Goal: Information Seeking & Learning: Learn about a topic

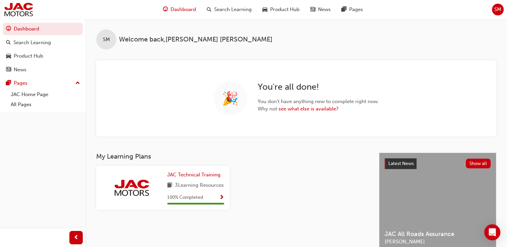
click at [204, 188] on span "3 Learning Resources" at bounding box center [199, 185] width 49 height 8
click at [183, 172] on span "JAC Technical Training" at bounding box center [193, 175] width 53 height 6
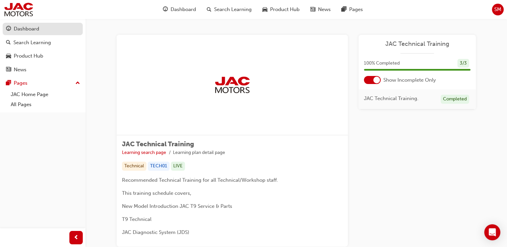
click at [52, 26] on div "Dashboard" at bounding box center [42, 29] width 73 height 8
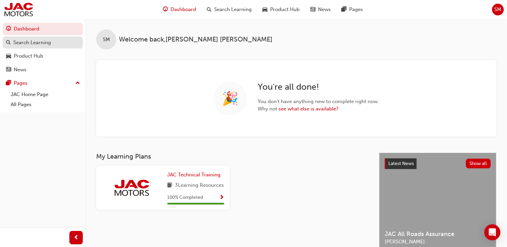
click at [33, 43] on div "Search Learning" at bounding box center [31, 43] width 37 height 8
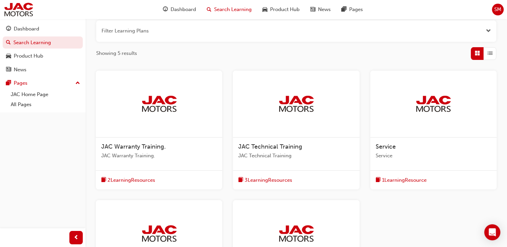
scroll to position [121, 0]
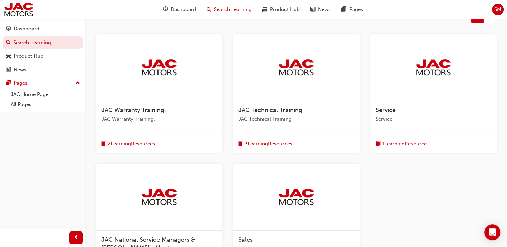
click at [284, 132] on div "JAC Technical Training JAC Technical Training" at bounding box center [296, 117] width 126 height 33
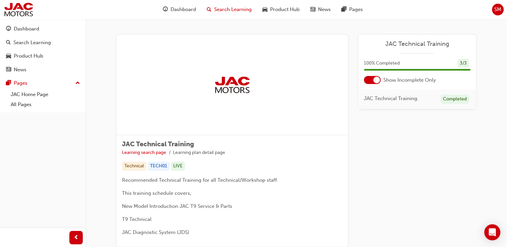
click at [224, 3] on div "Search Learning" at bounding box center [229, 10] width 56 height 14
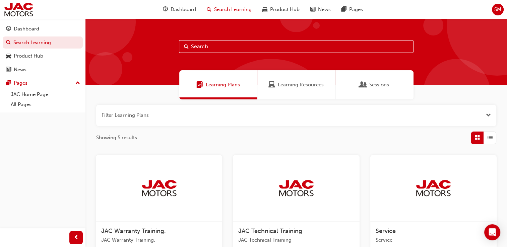
click at [505, 60] on div at bounding box center [496, 25] width 100 height 100
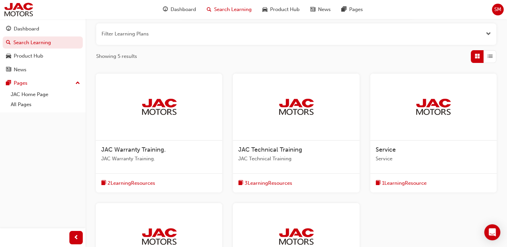
scroll to position [85, 0]
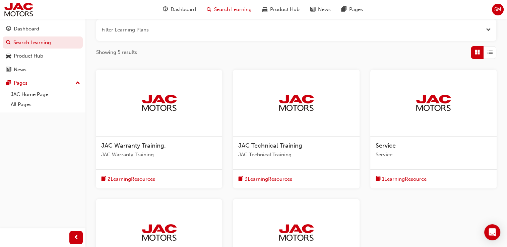
click at [386, 172] on div "1 Learning Resource" at bounding box center [433, 178] width 126 height 19
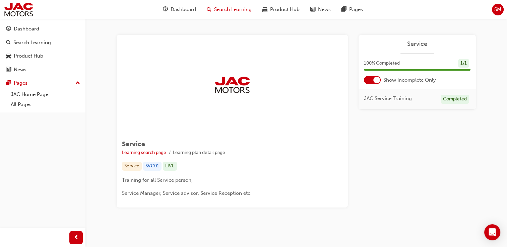
click at [224, 3] on div "Search Learning" at bounding box center [229, 10] width 56 height 14
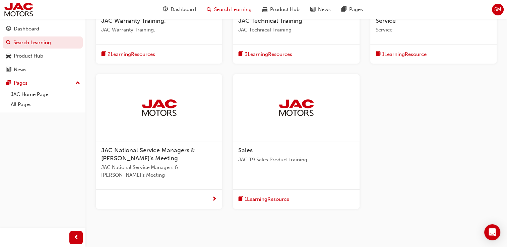
scroll to position [211, 0]
click at [282, 180] on div "Sales JAC T9 Sales Product training 1 Learning Resource" at bounding box center [296, 141] width 126 height 135
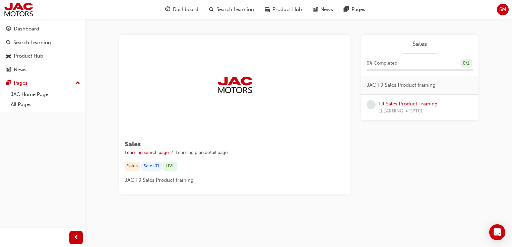
click at [282, 176] on p "JAC T9 Sales Product training" at bounding box center [235, 180] width 220 height 8
click at [230, 10] on span "Search Learning" at bounding box center [234, 10] width 37 height 8
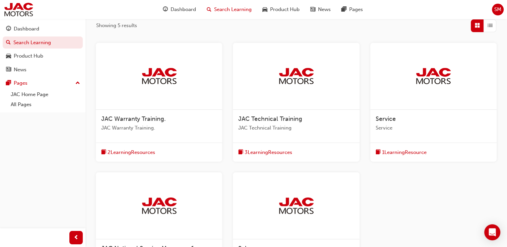
scroll to position [186, 0]
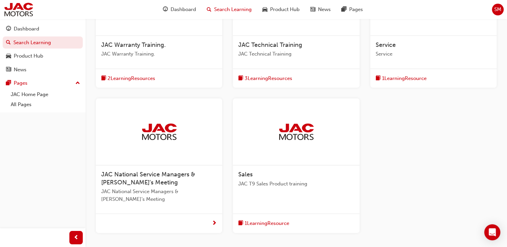
click at [138, 38] on div "JAC Warranty Training. JAC Warranty Training." at bounding box center [159, 52] width 126 height 33
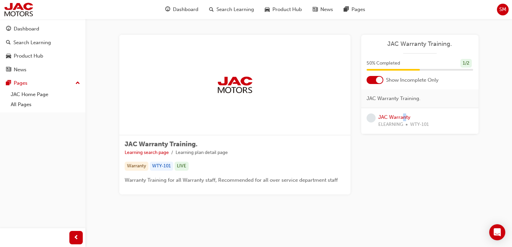
drag, startPoint x: 405, startPoint y: 110, endPoint x: 402, endPoint y: 111, distance: 3.8
click at [402, 111] on div "JAC Warranty ELEARNING WTY-101" at bounding box center [419, 121] width 117 height 26
drag, startPoint x: 402, startPoint y: 111, endPoint x: 484, endPoint y: 134, distance: 85.3
click at [484, 134] on div "JAC Warranty Training. Learning search page Learning plan detail page JAC Warra…" at bounding box center [298, 125] width 380 height 181
click at [381, 66] on span "50 % Completed" at bounding box center [382, 64] width 33 height 8
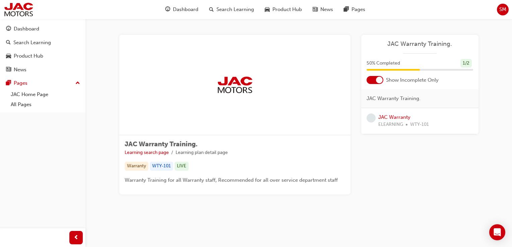
click at [390, 97] on span "JAC Warranty Training." at bounding box center [393, 99] width 54 height 8
click at [389, 115] on link "JAC Warranty" at bounding box center [394, 117] width 32 height 6
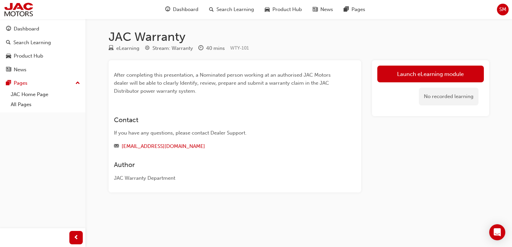
click at [397, 227] on div "JAC Warranty eLearning Stream: Warranty 40 mins WTY-101 After completing this p…" at bounding box center [256, 123] width 512 height 247
click at [226, 8] on span "Search Learning" at bounding box center [234, 10] width 37 height 8
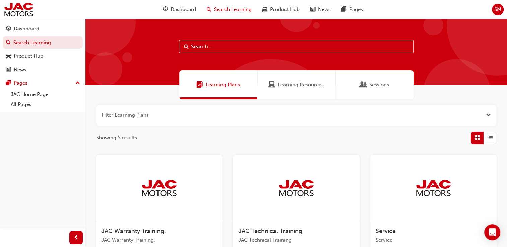
scroll to position [102, 0]
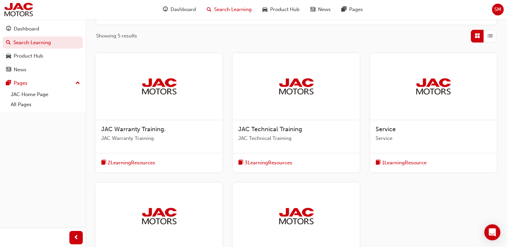
click at [148, 126] on span "JAC Warranty Training." at bounding box center [133, 129] width 65 height 7
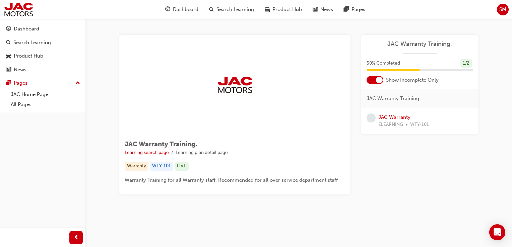
click at [390, 111] on div "JAC Warranty ELEARNING WTY-101" at bounding box center [419, 121] width 117 height 26
click at [391, 115] on link "JAC Warranty" at bounding box center [394, 117] width 32 height 6
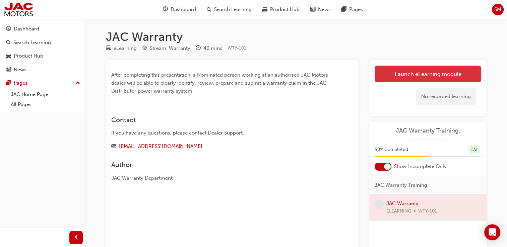
click at [421, 71] on link "Launch eLearning module" at bounding box center [427, 74] width 106 height 17
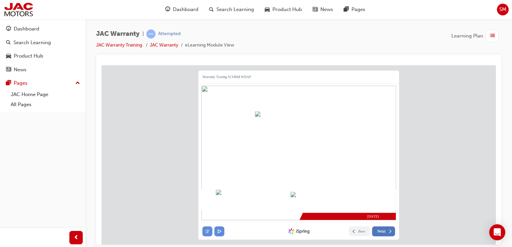
click at [385, 233] on button "Next" at bounding box center [383, 231] width 23 height 10
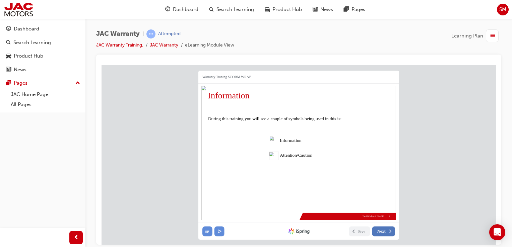
click at [386, 227] on button "Next" at bounding box center [383, 231] width 23 height 10
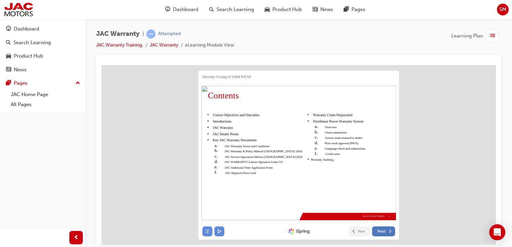
click at [384, 231] on span "Next" at bounding box center [381, 231] width 8 height 5
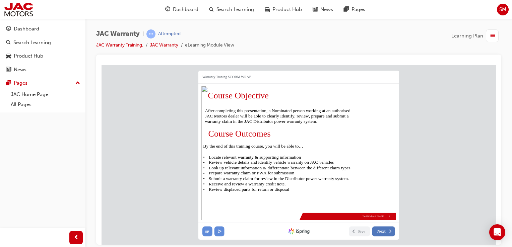
click at [384, 230] on span "Next" at bounding box center [381, 231] width 8 height 5
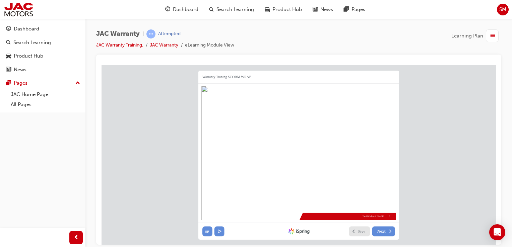
click at [360, 231] on span "Prev" at bounding box center [361, 231] width 7 height 5
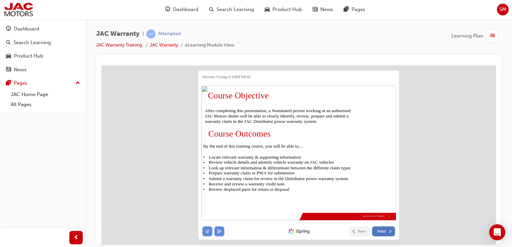
click at [373, 230] on button "Next" at bounding box center [383, 231] width 23 height 10
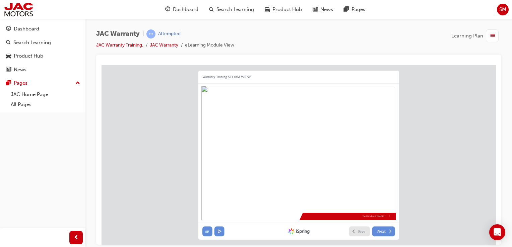
click at [354, 234] on button "Prev" at bounding box center [359, 231] width 21 height 10
click at [377, 234] on button "Next" at bounding box center [383, 231] width 23 height 10
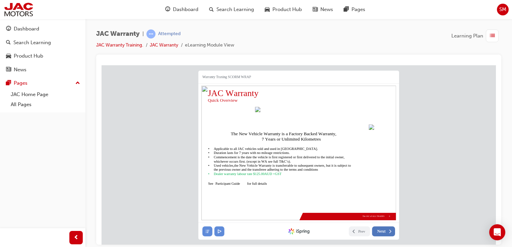
click at [384, 233] on span "Next" at bounding box center [381, 231] width 8 height 5
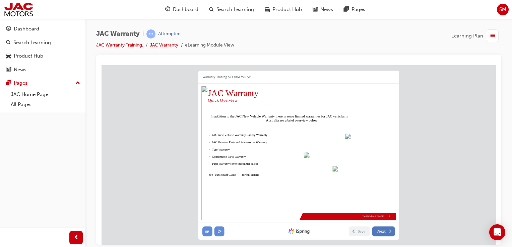
click at [380, 227] on button "Next" at bounding box center [383, 231] width 23 height 10
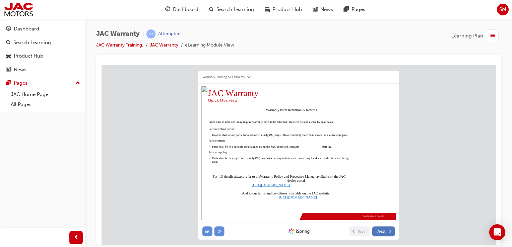
click at [392, 229] on icon at bounding box center [389, 231] width 5 height 5
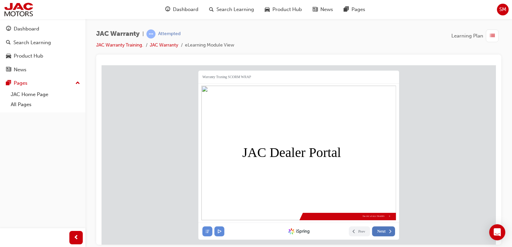
click at [386, 233] on button "Next" at bounding box center [383, 231] width 23 height 10
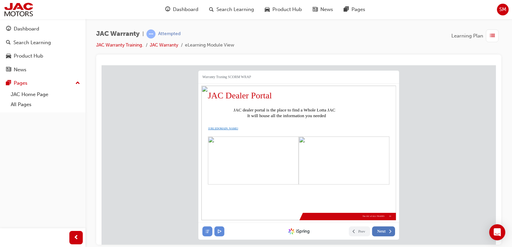
click at [384, 230] on span "Next" at bounding box center [381, 231] width 8 height 5
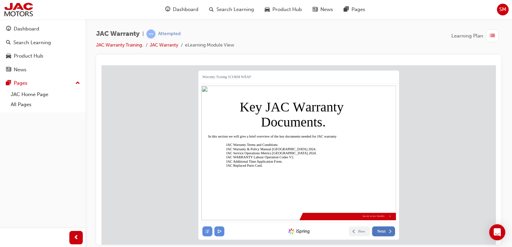
click at [384, 230] on span "Next" at bounding box center [381, 231] width 8 height 5
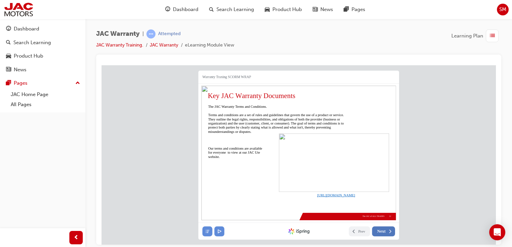
click at [383, 231] on span "Next" at bounding box center [381, 231] width 8 height 5
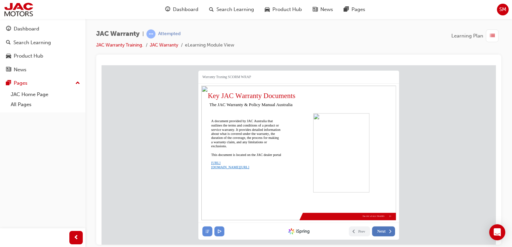
click at [383, 231] on span "Next" at bounding box center [381, 231] width 8 height 5
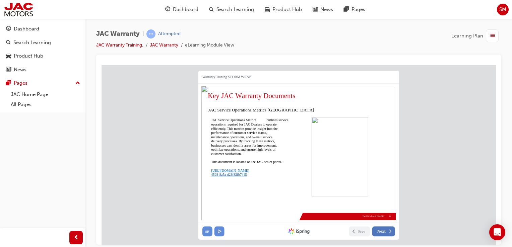
click at [381, 227] on button "Next" at bounding box center [383, 231] width 23 height 10
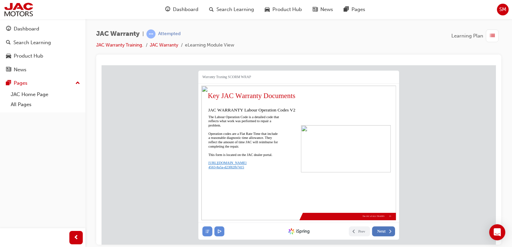
click at [383, 232] on span "Next" at bounding box center [381, 231] width 8 height 5
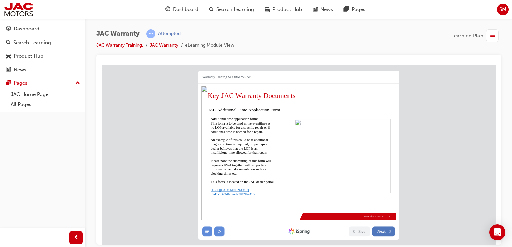
click at [383, 232] on span "Next" at bounding box center [381, 231] width 8 height 5
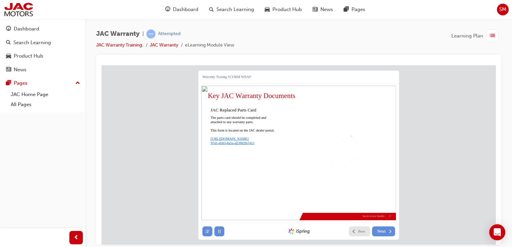
click at [352, 230] on icon at bounding box center [353, 231] width 5 height 5
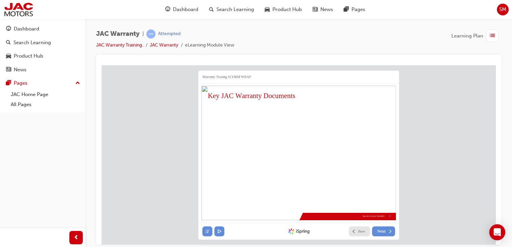
click at [358, 230] on span "Prev" at bounding box center [361, 231] width 7 height 5
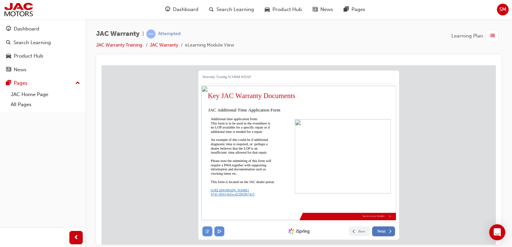
click at [382, 230] on span "Next" at bounding box center [381, 231] width 8 height 5
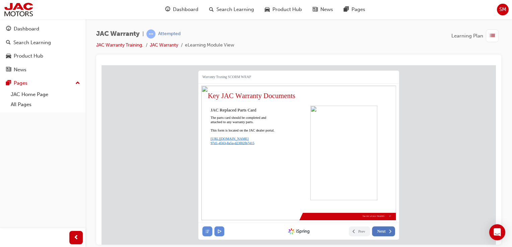
click at [382, 230] on span "Next" at bounding box center [381, 231] width 8 height 5
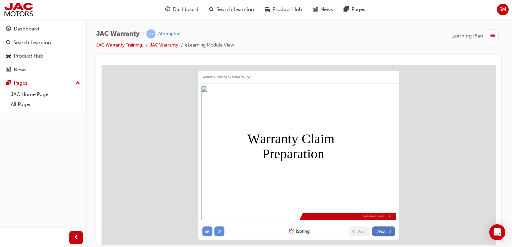
click at [382, 230] on span "Next" at bounding box center [381, 231] width 8 height 5
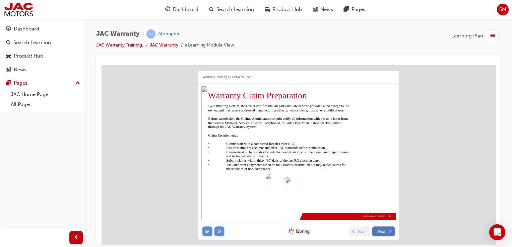
click at [388, 230] on icon at bounding box center [389, 231] width 5 height 5
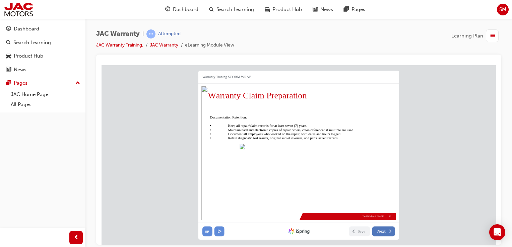
click at [386, 227] on button "Next" at bounding box center [383, 231] width 23 height 10
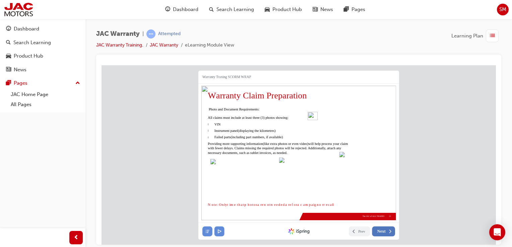
click at [386, 234] on button "Next" at bounding box center [383, 231] width 23 height 10
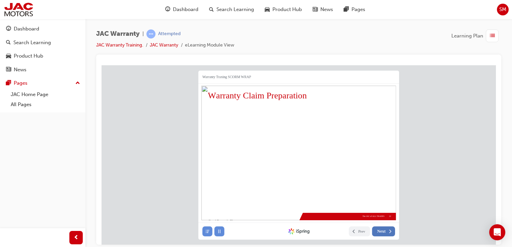
click at [386, 234] on button "Next" at bounding box center [383, 231] width 23 height 10
click at [354, 232] on icon at bounding box center [353, 231] width 5 height 5
click at [353, 229] on icon at bounding box center [353, 231] width 5 height 5
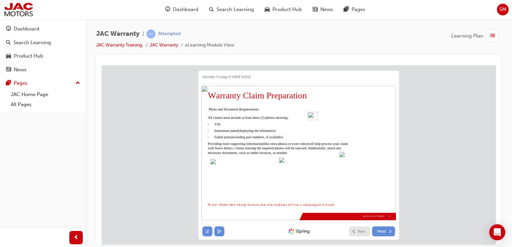
click at [353, 229] on icon at bounding box center [353, 231] width 5 height 5
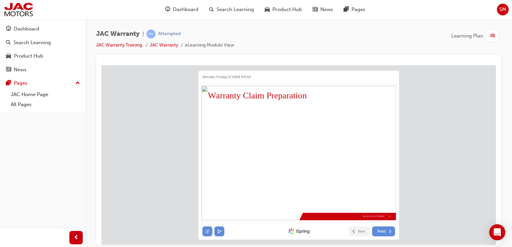
click at [224, 234] on div at bounding box center [270, 231] width 137 height 10
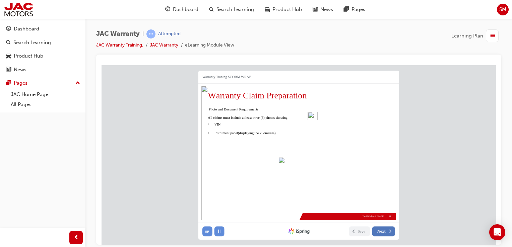
click at [385, 233] on span "Next" at bounding box center [381, 231] width 8 height 5
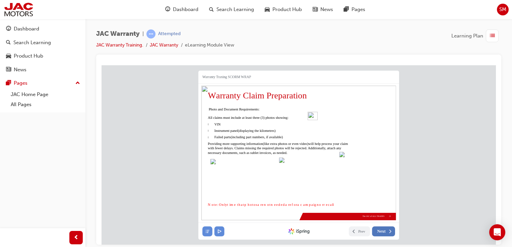
click at [385, 232] on span "Next" at bounding box center [381, 231] width 8 height 5
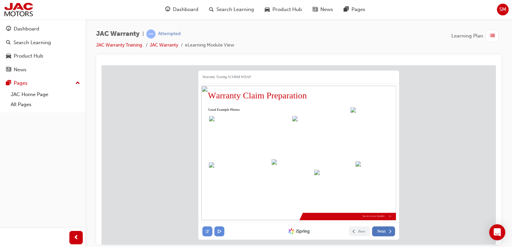
click at [385, 232] on span "Next" at bounding box center [381, 231] width 8 height 5
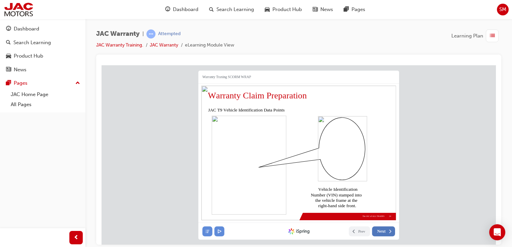
click at [385, 232] on span "Next" at bounding box center [381, 231] width 8 height 5
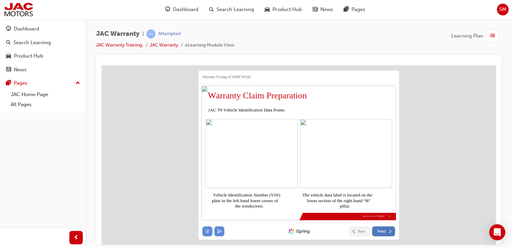
click at [385, 232] on span "Next" at bounding box center [381, 231] width 8 height 5
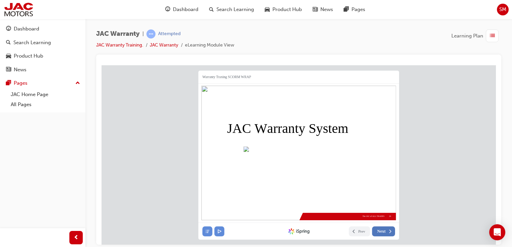
click at [385, 232] on span "Next" at bounding box center [381, 231] width 8 height 5
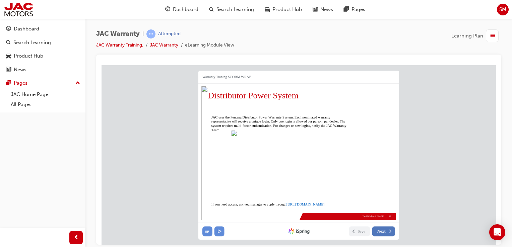
click at [385, 232] on span "Next" at bounding box center [381, 231] width 8 height 5
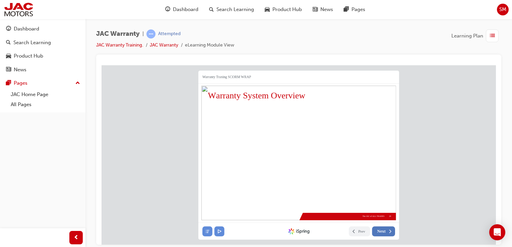
click at [388, 232] on icon at bounding box center [389, 231] width 5 height 5
click at [460, 110] on div "Warranty Traning SCORM WRAP 29 Warranty Claim Submission The JAC of ALL TRADES …" at bounding box center [298, 149] width 394 height 169
click at [382, 229] on span "Next" at bounding box center [381, 231] width 8 height 5
click at [385, 229] on span "Next" at bounding box center [381, 231] width 8 height 5
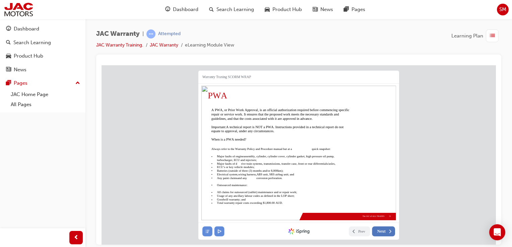
click at [385, 230] on span "Next" at bounding box center [381, 231] width 8 height 5
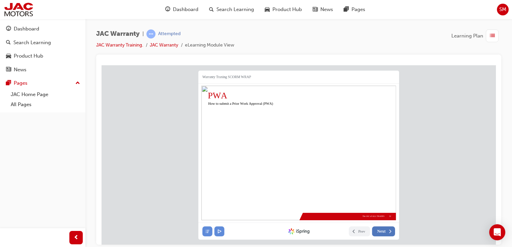
click at [380, 230] on span "Next" at bounding box center [381, 231] width 8 height 5
click at [382, 229] on span "Next" at bounding box center [381, 231] width 8 height 5
click at [386, 232] on button "Next" at bounding box center [383, 231] width 23 height 10
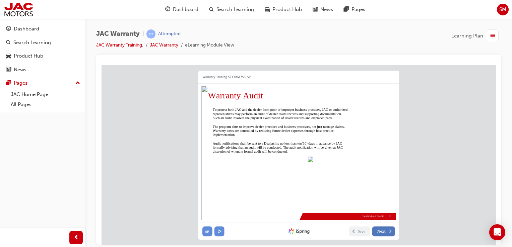
click at [386, 232] on button "Next" at bounding box center [383, 231] width 23 height 10
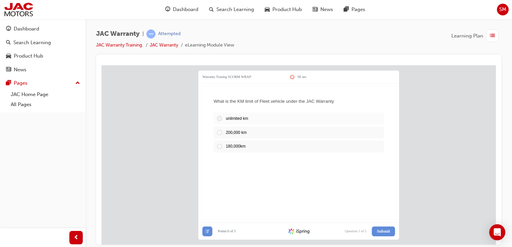
click at [221, 115] on div at bounding box center [220, 118] width 9 height 6
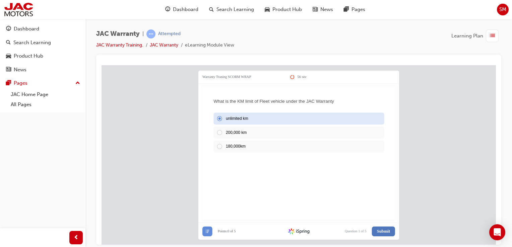
click at [382, 235] on button "Submit" at bounding box center [383, 231] width 23 height 10
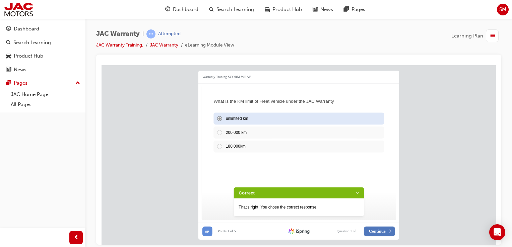
click at [378, 233] on span "Continue" at bounding box center [377, 231] width 17 height 5
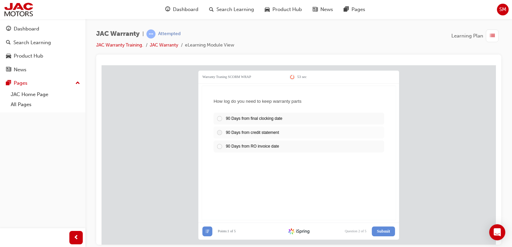
click at [225, 133] on div at bounding box center [220, 132] width 9 height 6
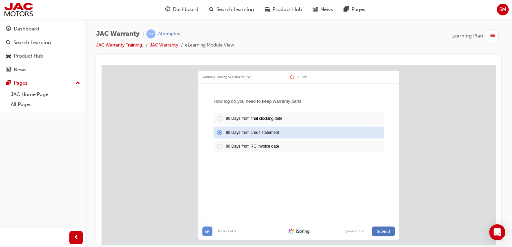
click at [384, 229] on span "Submit" at bounding box center [383, 231] width 13 height 5
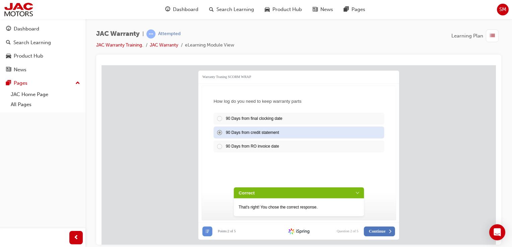
click at [378, 231] on span "Continue" at bounding box center [377, 231] width 17 height 5
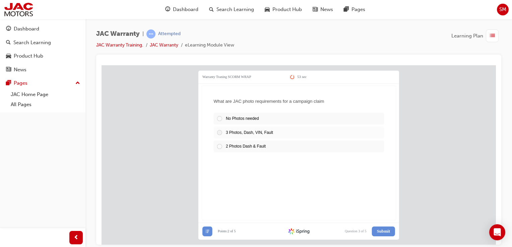
click at [230, 134] on span "3 Photos, Dash, VIN, Fault" at bounding box center [248, 132] width 47 height 4
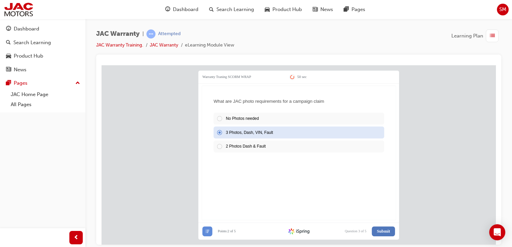
click at [383, 229] on span "Submit" at bounding box center [383, 231] width 13 height 5
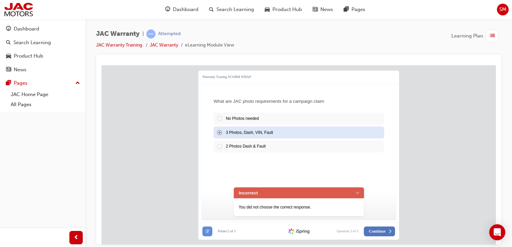
click at [383, 229] on span "Continue" at bounding box center [377, 231] width 17 height 5
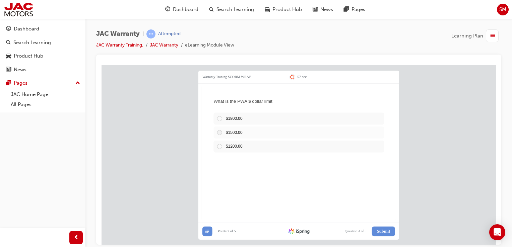
click at [220, 133] on div at bounding box center [220, 132] width 9 height 6
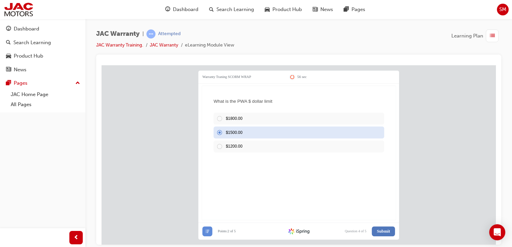
click at [378, 232] on span "Submit" at bounding box center [383, 231] width 13 height 5
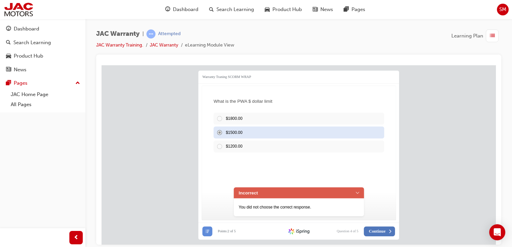
click at [378, 232] on span "Continue" at bounding box center [377, 231] width 17 height 5
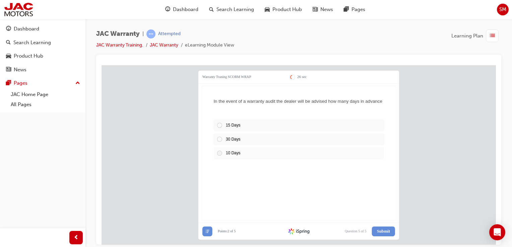
click at [224, 153] on div at bounding box center [220, 153] width 9 height 6
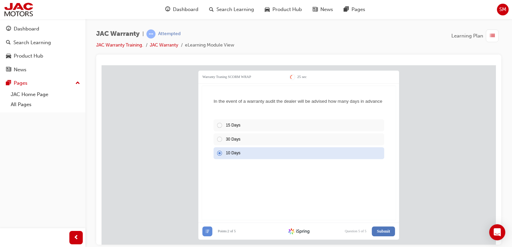
click at [385, 232] on span "Submit" at bounding box center [383, 231] width 13 height 5
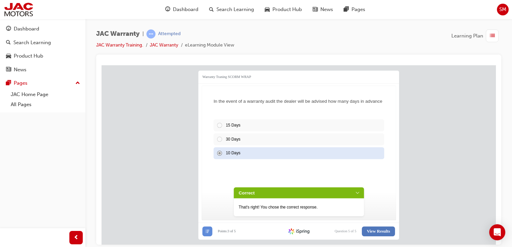
click at [378, 231] on span "View Results" at bounding box center [378, 231] width 23 height 5
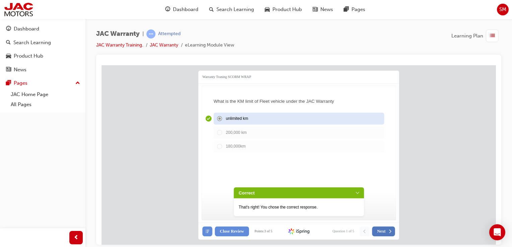
click at [391, 233] on icon at bounding box center [389, 231] width 5 height 5
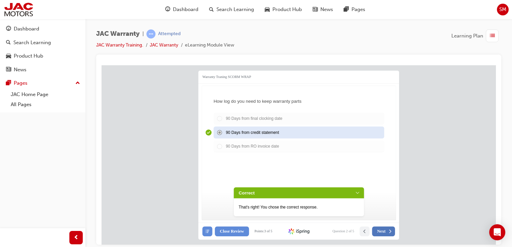
click at [391, 233] on icon at bounding box center [389, 231] width 5 height 5
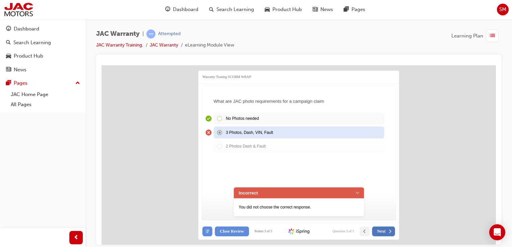
click at [391, 233] on icon at bounding box center [389, 231] width 5 height 5
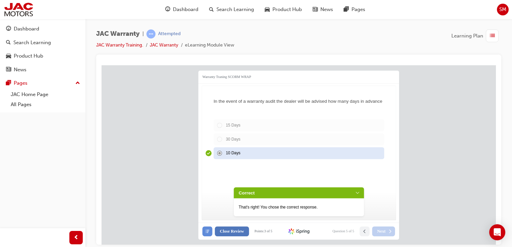
click at [244, 234] on button "Close Review" at bounding box center [232, 231] width 34 height 10
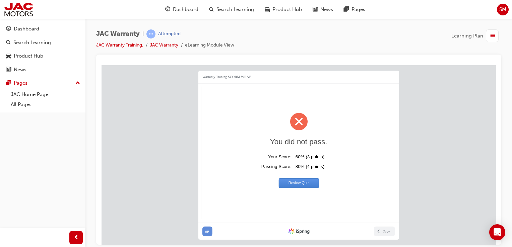
click at [202, 228] on div "Postpone Submit All Close Review View Results Reset Points: 3 of 5 Question 5 o…" at bounding box center [298, 231] width 201 height 17
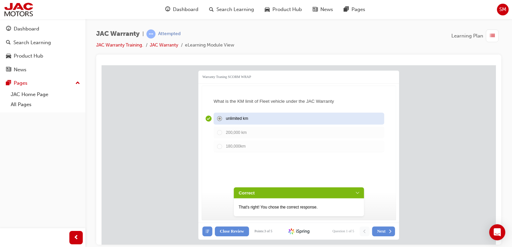
click at [378, 236] on div "Postpone Submit All Close Review View Results Reset Points: 3 of 5 Question 1 o…" at bounding box center [298, 231] width 201 height 17
click at [383, 232] on span "Next" at bounding box center [381, 231] width 8 height 5
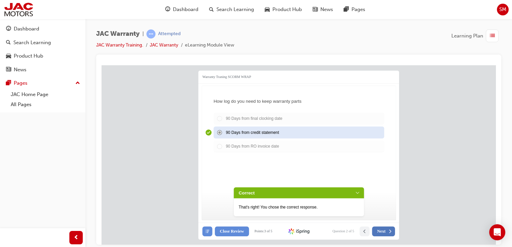
click at [383, 232] on span "Next" at bounding box center [381, 231] width 8 height 5
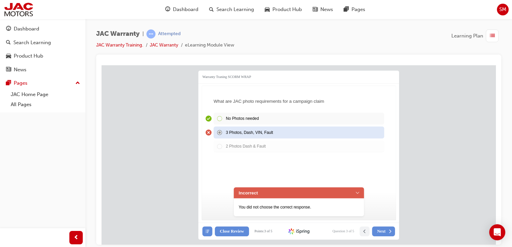
click at [383, 232] on span "Next" at bounding box center [381, 231] width 8 height 5
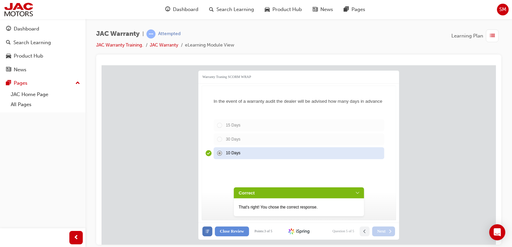
click at [211, 233] on button at bounding box center [207, 231] width 10 height 10
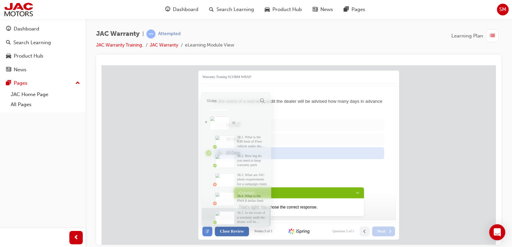
click at [236, 232] on span "Close Review" at bounding box center [232, 231] width 24 height 5
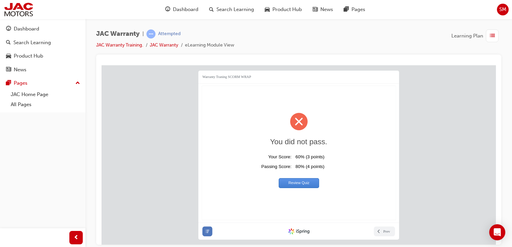
click at [211, 227] on button at bounding box center [207, 231] width 10 height 10
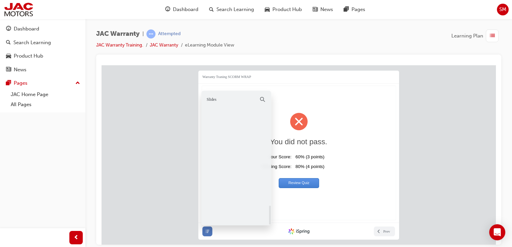
scroll to position [809, 0]
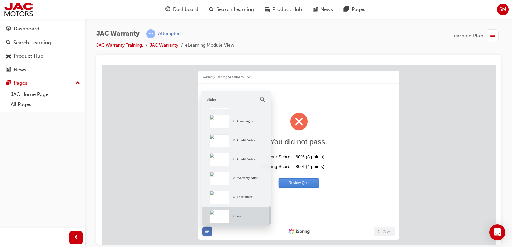
click at [264, 96] on div at bounding box center [262, 99] width 9 height 9
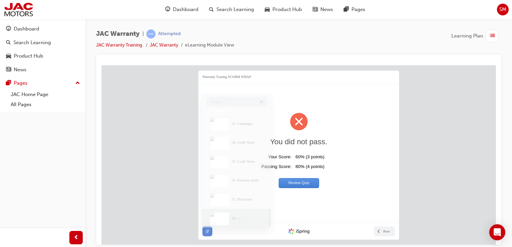
click at [151, 132] on div "Question List Warranty Traning SCORM WRAP 25 sec You did not pass. ​ ​ Review Q…" at bounding box center [298, 149] width 394 height 169
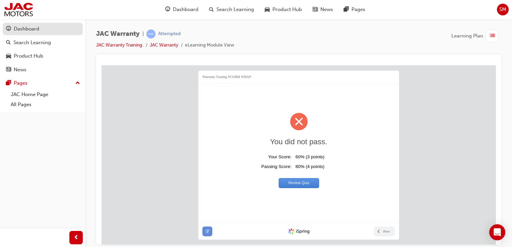
click at [33, 28] on div "Dashboard" at bounding box center [26, 29] width 25 height 8
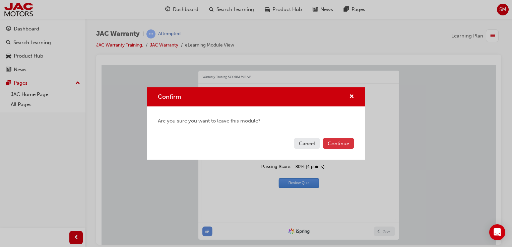
click at [341, 143] on button "Continue" at bounding box center [337, 143] width 31 height 11
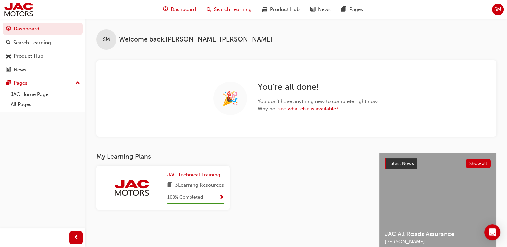
click at [240, 7] on span "Search Learning" at bounding box center [232, 10] width 37 height 8
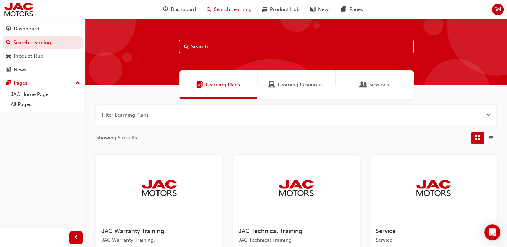
click at [177, 173] on div at bounding box center [159, 188] width 126 height 67
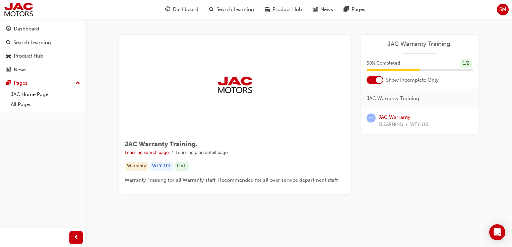
click at [387, 113] on div "JAC Warranty ELEARNING WTY-101" at bounding box center [403, 120] width 51 height 15
click at [387, 114] on link "JAC Warranty" at bounding box center [394, 117] width 32 height 6
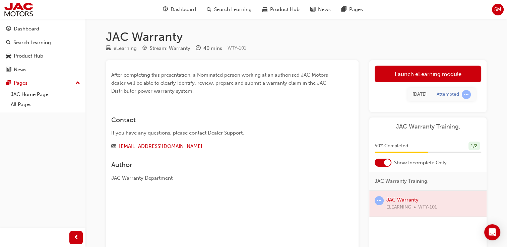
click at [398, 198] on div at bounding box center [427, 204] width 117 height 26
click at [400, 202] on div at bounding box center [427, 204] width 117 height 26
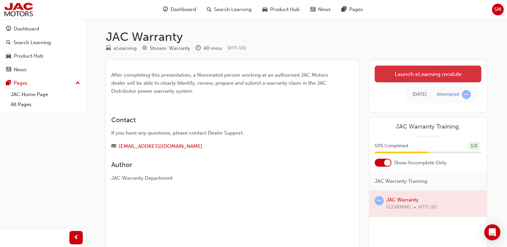
click at [410, 75] on link "Launch eLearning module" at bounding box center [427, 74] width 106 height 17
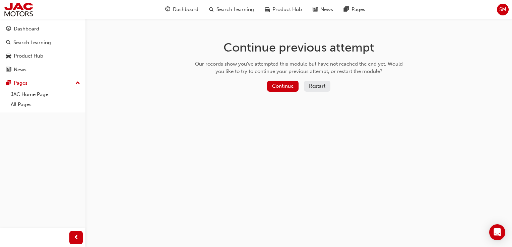
click at [317, 86] on button "Restart" at bounding box center [317, 86] width 26 height 11
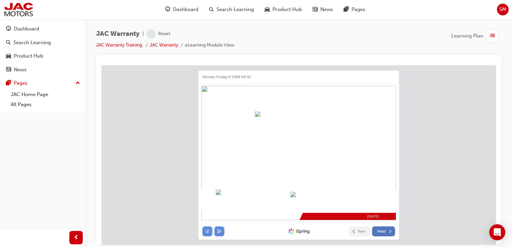
click at [380, 227] on button "Next" at bounding box center [383, 231] width 23 height 10
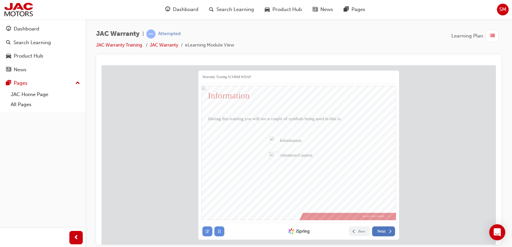
click at [380, 227] on button "Next" at bounding box center [383, 231] width 23 height 10
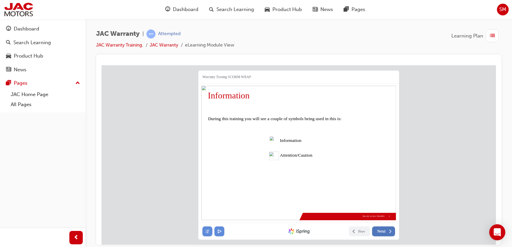
click at [380, 227] on button "Next" at bounding box center [383, 231] width 23 height 10
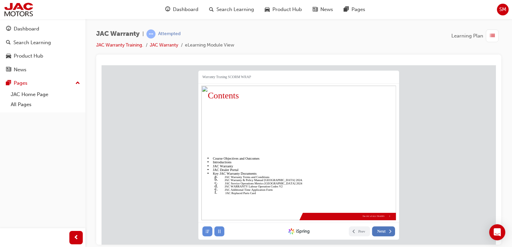
click at [380, 227] on button "Next" at bounding box center [383, 231] width 23 height 10
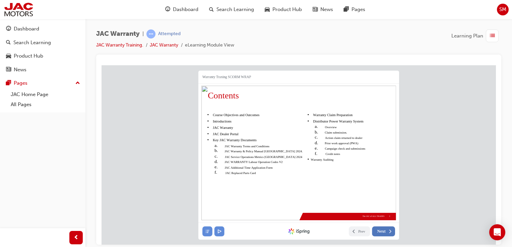
click at [383, 233] on span "Next" at bounding box center [381, 231] width 8 height 5
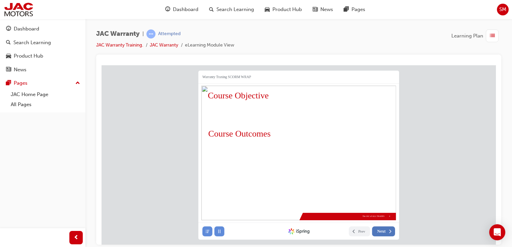
click at [383, 233] on span "Next" at bounding box center [381, 231] width 8 height 5
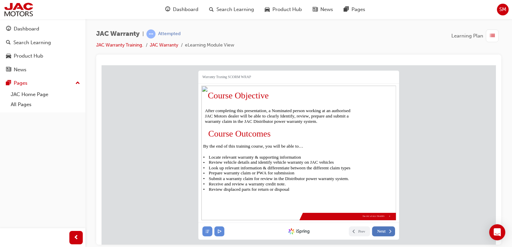
click at [383, 233] on span "Next" at bounding box center [381, 231] width 8 height 5
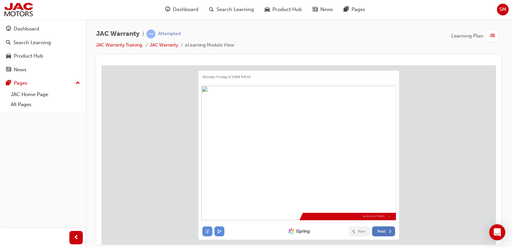
click at [383, 233] on span "Next" at bounding box center [381, 231] width 8 height 5
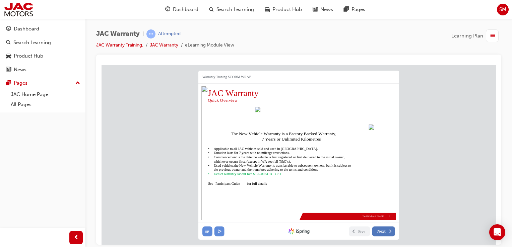
click at [383, 233] on span "Next" at bounding box center [381, 231] width 8 height 5
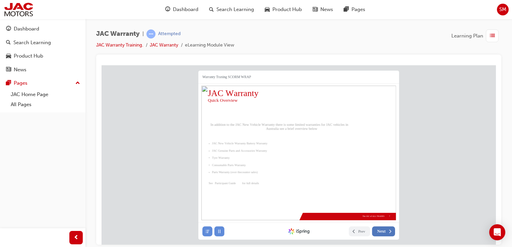
click at [383, 233] on span "Next" at bounding box center [381, 231] width 8 height 5
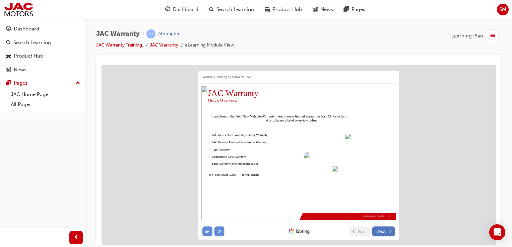
click at [383, 233] on span "Next" at bounding box center [381, 231] width 8 height 5
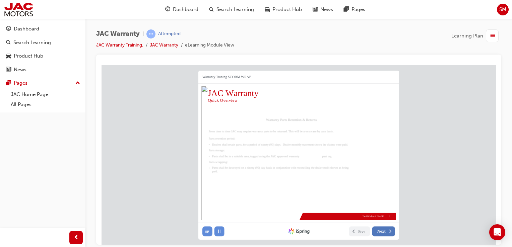
click at [383, 233] on span "Next" at bounding box center [381, 231] width 8 height 5
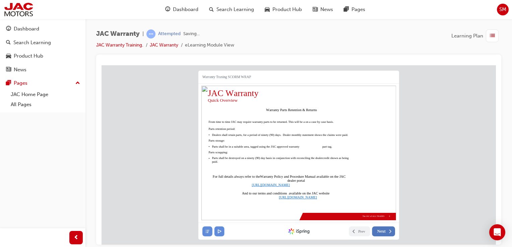
click at [383, 233] on span "Next" at bounding box center [381, 231] width 8 height 5
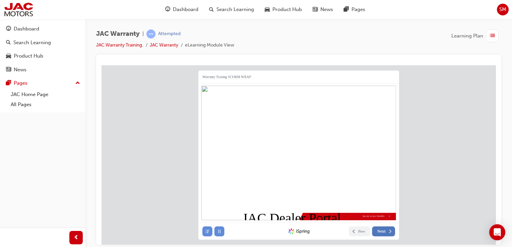
click at [383, 233] on span "Next" at bounding box center [381, 231] width 8 height 5
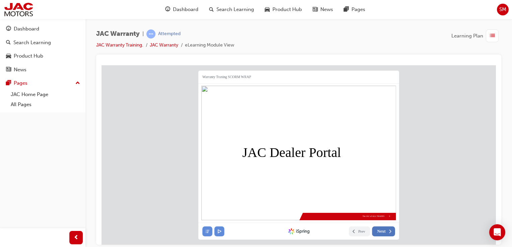
click at [383, 233] on span "Next" at bounding box center [381, 231] width 8 height 5
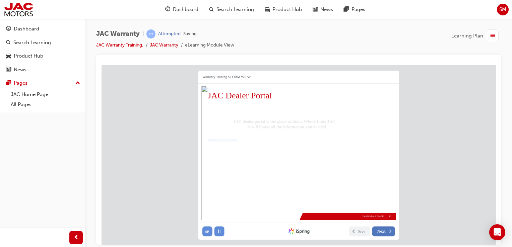
click at [383, 233] on span "Next" at bounding box center [381, 231] width 8 height 5
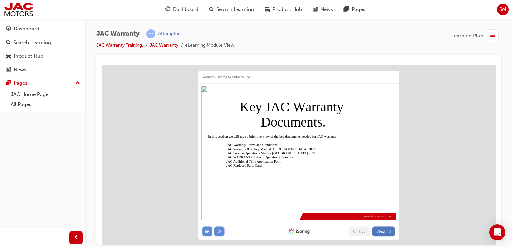
click at [383, 233] on span "Next" at bounding box center [381, 231] width 8 height 5
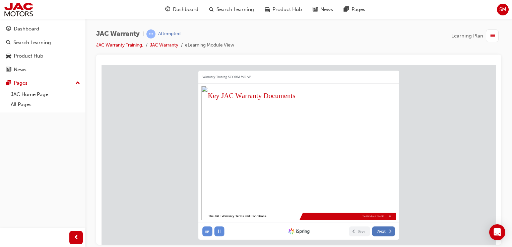
click at [383, 233] on span "Next" at bounding box center [381, 231] width 8 height 5
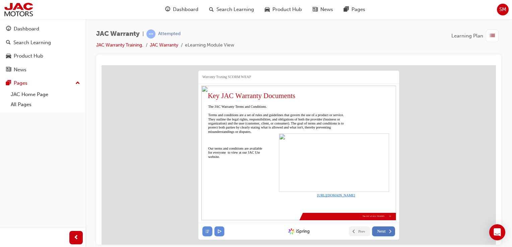
click at [383, 233] on span "Next" at bounding box center [381, 231] width 8 height 5
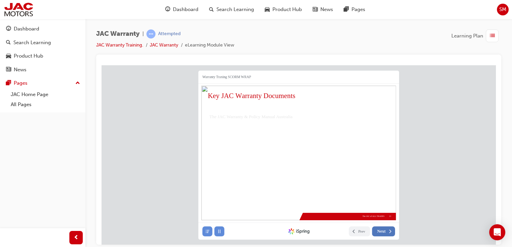
click at [383, 233] on span "Next" at bounding box center [381, 231] width 8 height 5
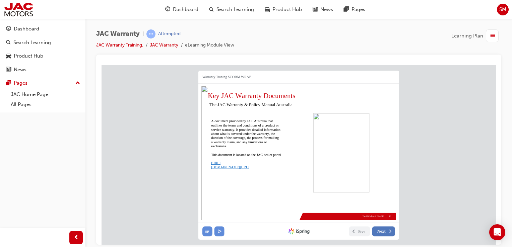
click at [383, 233] on span "Next" at bounding box center [381, 231] width 8 height 5
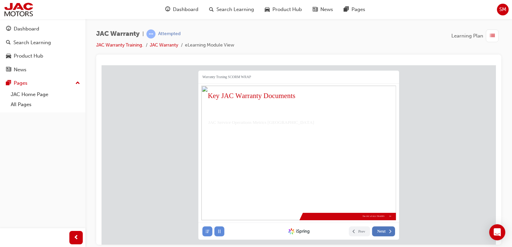
click at [383, 233] on span "Next" at bounding box center [381, 231] width 8 height 5
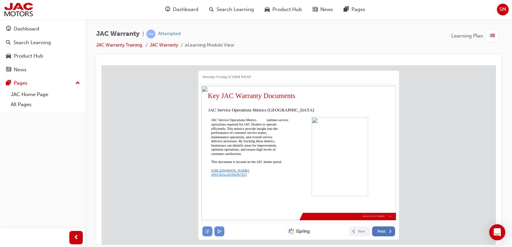
click at [383, 233] on span "Next" at bounding box center [381, 231] width 8 height 5
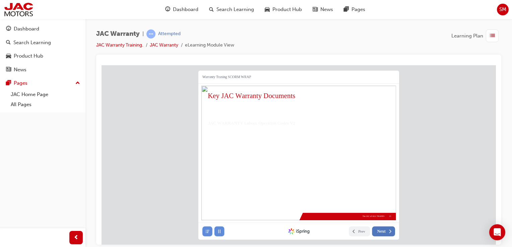
click at [383, 233] on span "Next" at bounding box center [381, 231] width 8 height 5
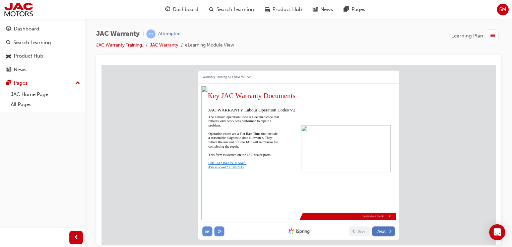
click at [383, 233] on span "Next" at bounding box center [381, 231] width 8 height 5
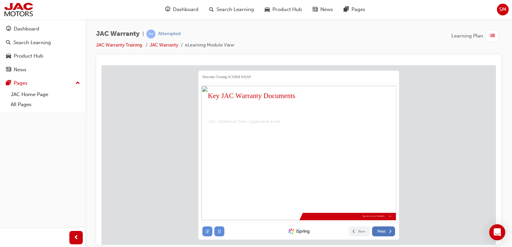
click at [383, 233] on span "Next" at bounding box center [381, 231] width 8 height 5
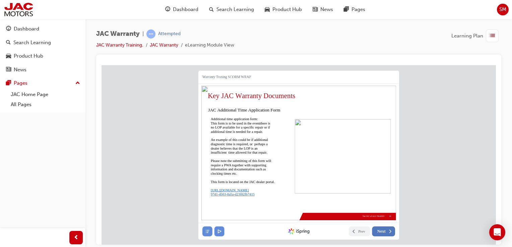
click at [383, 233] on span "Next" at bounding box center [381, 231] width 8 height 5
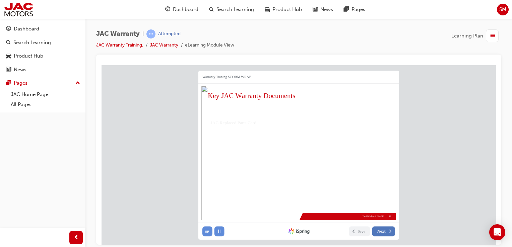
click at [383, 233] on span "Next" at bounding box center [381, 231] width 8 height 5
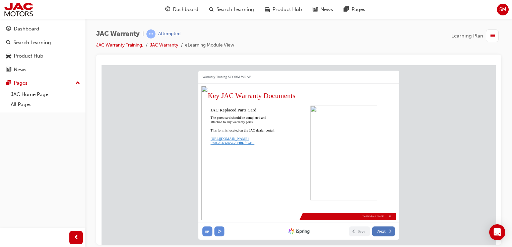
click at [383, 233] on span "Next" at bounding box center [381, 231] width 8 height 5
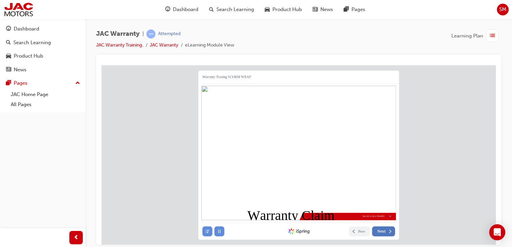
click at [383, 233] on span "Next" at bounding box center [381, 231] width 8 height 5
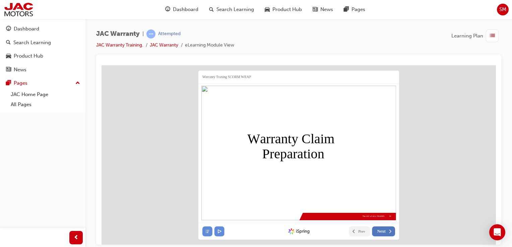
click at [383, 233] on span "Next" at bounding box center [381, 231] width 8 height 5
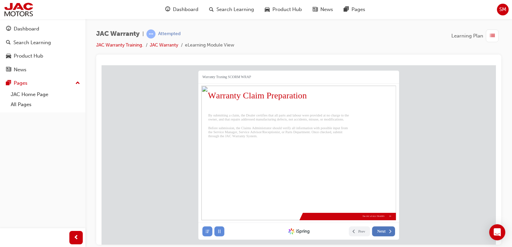
click at [383, 233] on span "Next" at bounding box center [381, 231] width 8 height 5
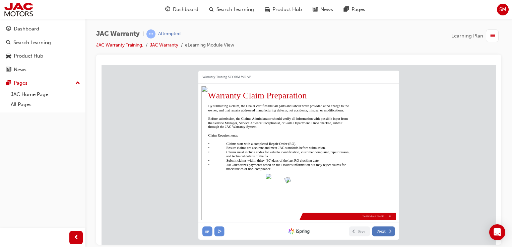
click at [383, 233] on span "Next" at bounding box center [381, 231] width 8 height 5
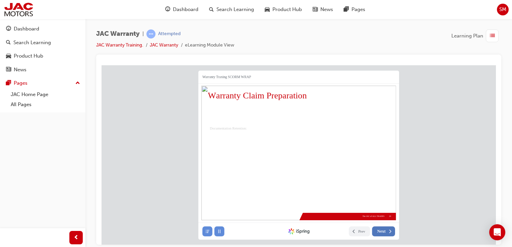
click at [383, 233] on span "Next" at bounding box center [381, 231] width 8 height 5
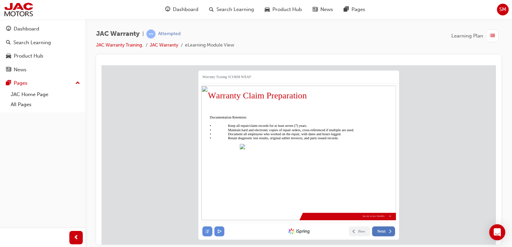
click at [383, 233] on span "Next" at bounding box center [381, 231] width 8 height 5
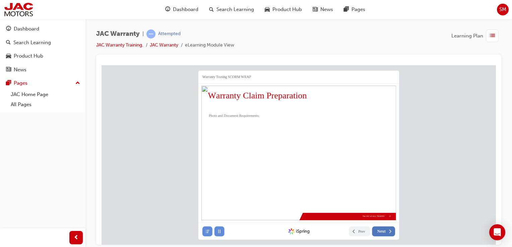
click at [383, 233] on span "Next" at bounding box center [381, 231] width 8 height 5
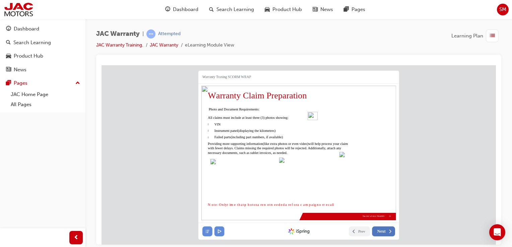
click at [383, 233] on span "Next" at bounding box center [381, 231] width 8 height 5
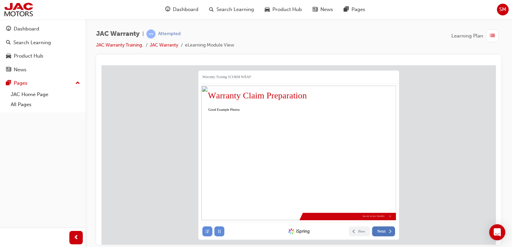
click at [383, 233] on span "Next" at bounding box center [381, 231] width 8 height 5
click at [384, 230] on span "Next" at bounding box center [381, 231] width 8 height 5
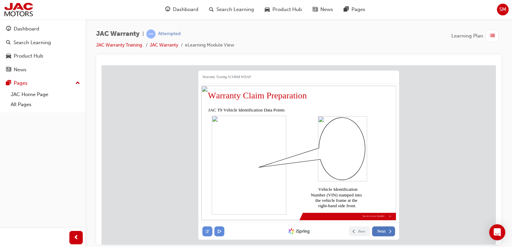
click at [384, 230] on span "Next" at bounding box center [381, 231] width 8 height 5
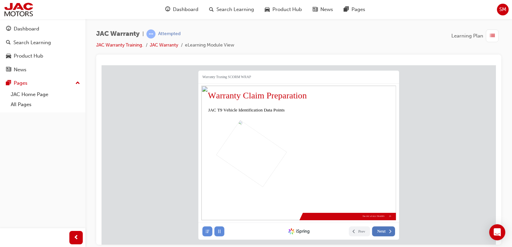
click at [384, 230] on span "Next" at bounding box center [381, 231] width 8 height 5
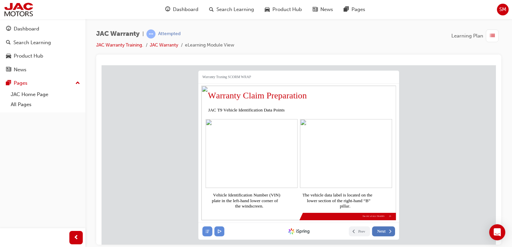
click at [383, 229] on span "Next" at bounding box center [381, 231] width 8 height 5
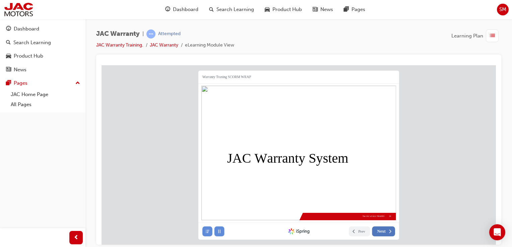
click at [383, 229] on span "Next" at bounding box center [381, 231] width 8 height 5
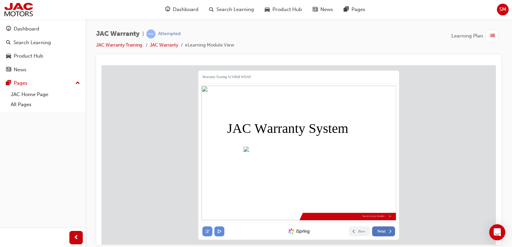
click at [383, 230] on span "Next" at bounding box center [381, 231] width 8 height 5
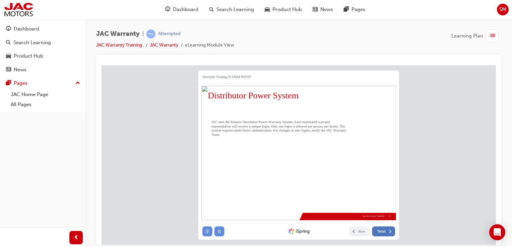
click at [383, 230] on span "Next" at bounding box center [381, 231] width 8 height 5
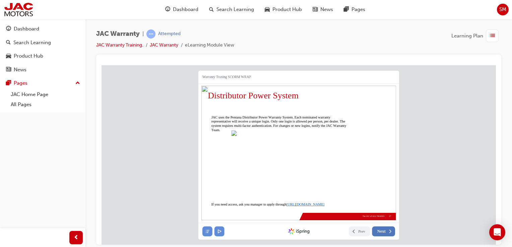
click at [383, 230] on span "Next" at bounding box center [381, 231] width 8 height 5
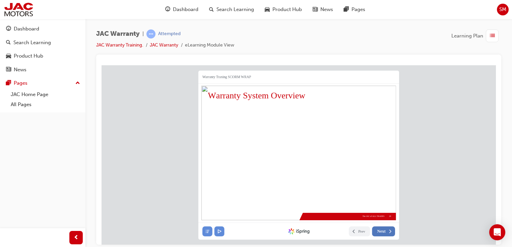
click at [383, 230] on span "Next" at bounding box center [381, 231] width 8 height 5
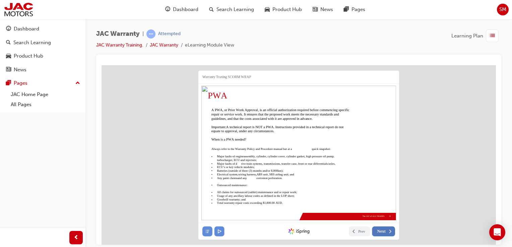
click at [387, 232] on button "Next" at bounding box center [383, 231] width 23 height 10
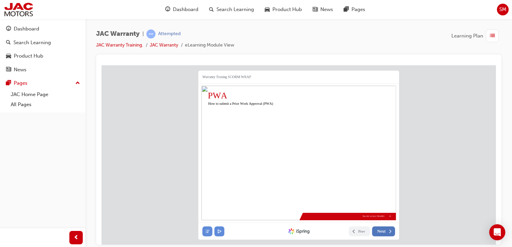
click at [387, 232] on button "Next" at bounding box center [383, 231] width 23 height 10
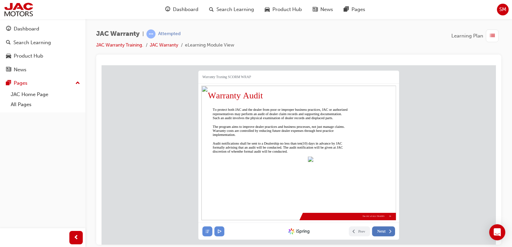
click at [387, 232] on button "Next" at bounding box center [383, 231] width 23 height 10
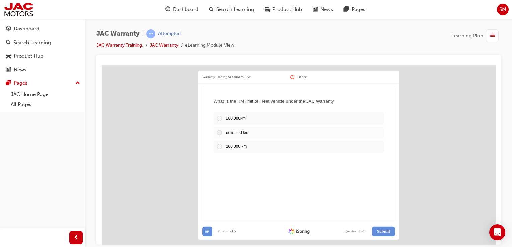
click at [219, 135] on div at bounding box center [220, 132] width 9 height 6
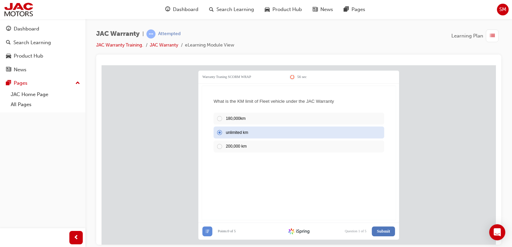
click at [376, 228] on button "Submit" at bounding box center [383, 231] width 23 height 10
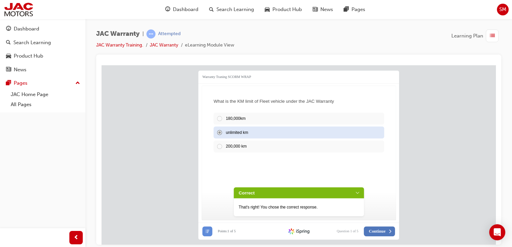
click at [388, 232] on icon at bounding box center [389, 231] width 5 height 5
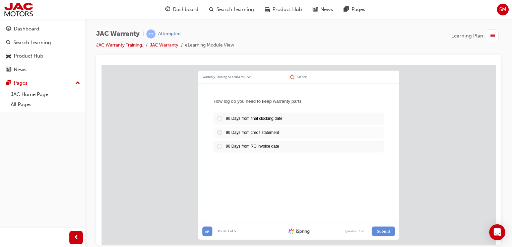
click at [234, 134] on span "90 Days from credit statement" at bounding box center [251, 132] width 53 height 4
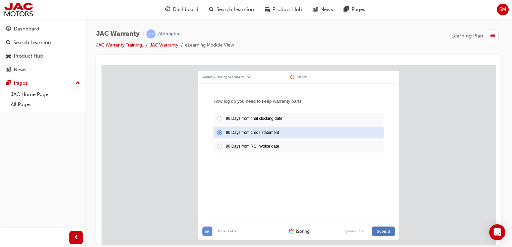
click at [385, 232] on span "Submit" at bounding box center [383, 231] width 13 height 5
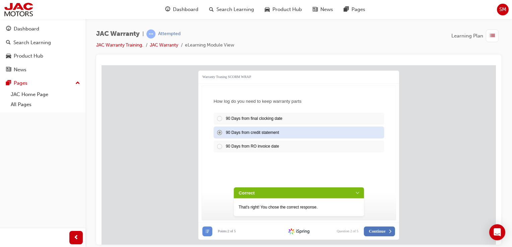
click at [385, 232] on span "Continue" at bounding box center [377, 231] width 17 height 5
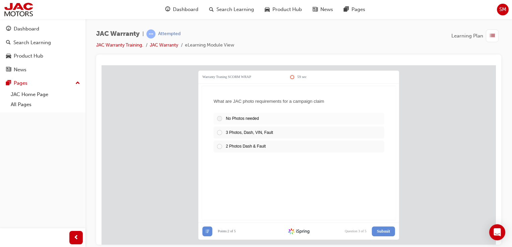
click at [246, 117] on span "No Photos needed" at bounding box center [241, 118] width 33 height 4
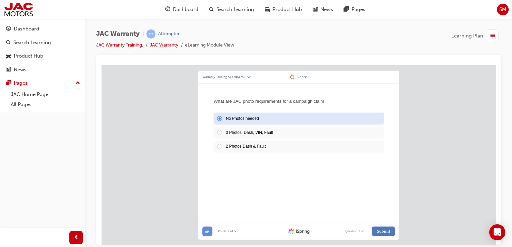
click at [384, 231] on span "Submit" at bounding box center [383, 231] width 13 height 5
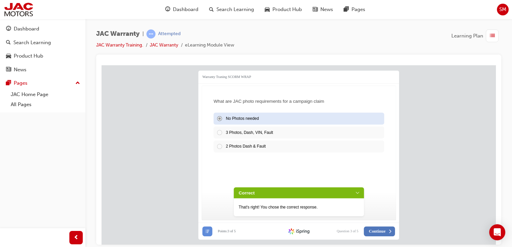
click at [384, 231] on span "Continue" at bounding box center [377, 231] width 17 height 5
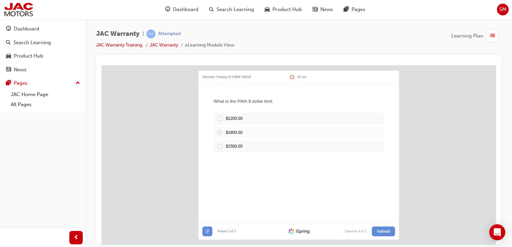
click at [279, 134] on div "$1800.00" at bounding box center [298, 132] width 170 height 12
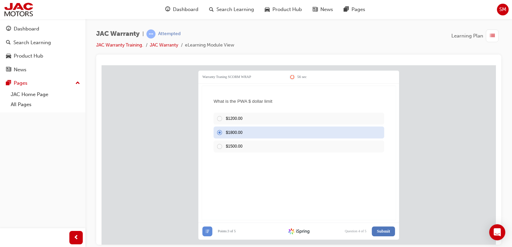
click at [386, 232] on span "Submit" at bounding box center [383, 231] width 13 height 5
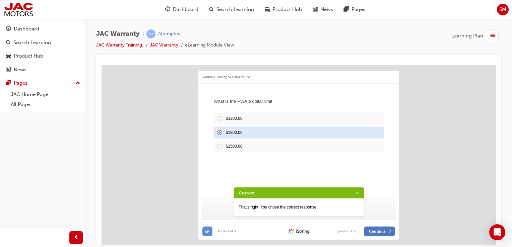
click at [386, 232] on button "Continue" at bounding box center [379, 231] width 31 height 10
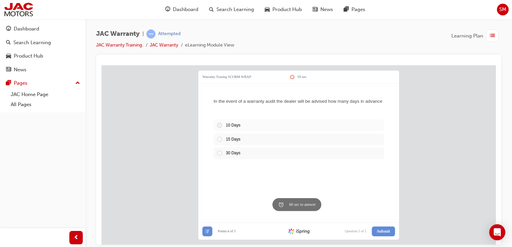
click at [288, 123] on div "10 Days" at bounding box center [298, 125] width 170 height 12
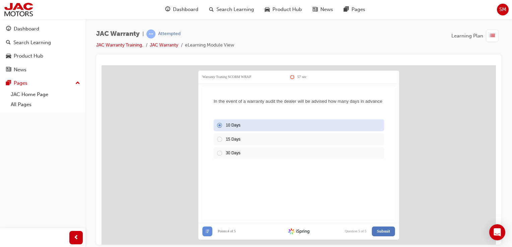
click at [383, 230] on span "Submit" at bounding box center [383, 231] width 13 height 5
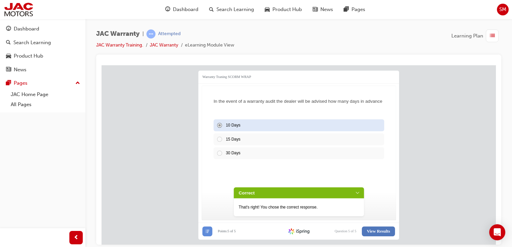
click at [383, 230] on span "View Results" at bounding box center [378, 231] width 23 height 5
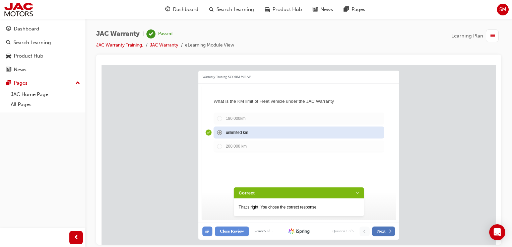
click at [387, 229] on icon at bounding box center [389, 231] width 5 height 5
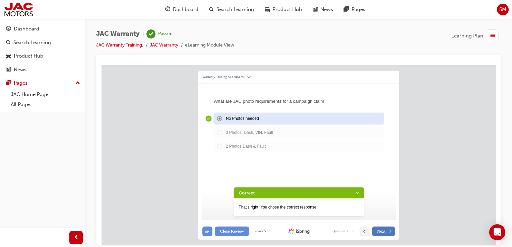
click at [387, 229] on icon at bounding box center [389, 231] width 5 height 5
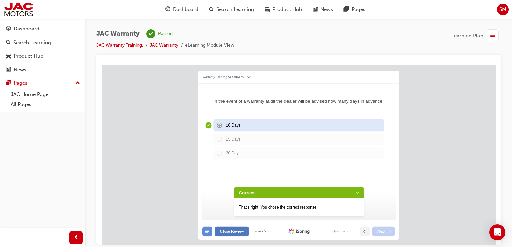
click at [232, 230] on span "Close Review" at bounding box center [232, 231] width 24 height 5
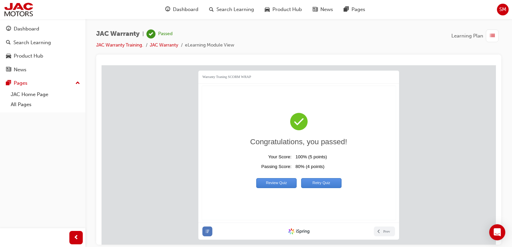
click at [207, 226] on button at bounding box center [207, 231] width 10 height 10
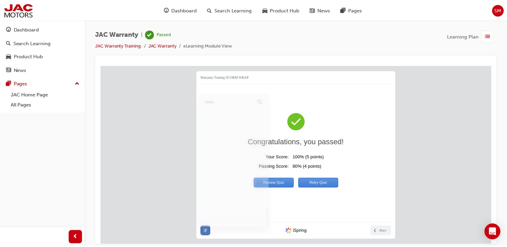
scroll to position [809, 0]
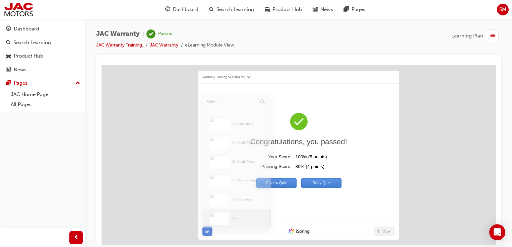
click at [409, 127] on div "Question List Warranty Traning SCORM WRAP 57 sec Congratulations, you passed! ​…" at bounding box center [298, 149] width 394 height 169
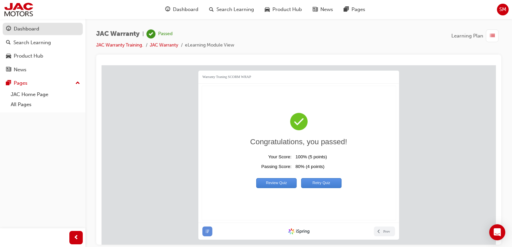
click at [60, 25] on div "Dashboard" at bounding box center [42, 29] width 73 height 8
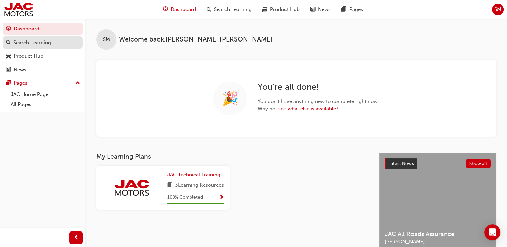
click at [55, 41] on div "Search Learning" at bounding box center [42, 43] width 73 height 8
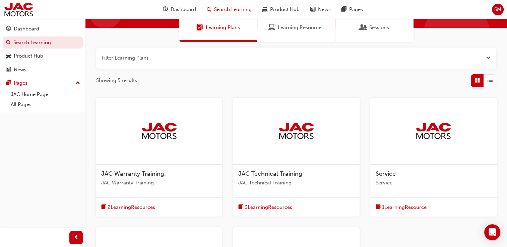
scroll to position [58, 0]
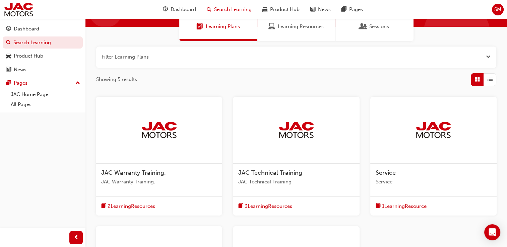
click at [175, 126] on img at bounding box center [159, 130] width 37 height 18
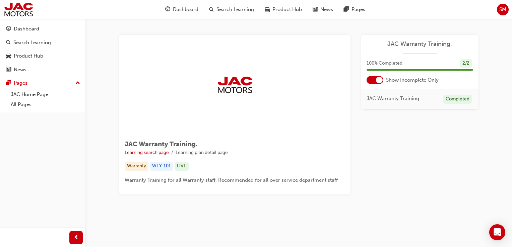
click at [394, 54] on div "JAC Warranty Training. 100 % Completed 2 / 2 Show Incomplete Only JAC Warranty …" at bounding box center [419, 72] width 117 height 75
click at [387, 67] on div "100 % Completed 2 / 2" at bounding box center [419, 63] width 106 height 9
click at [409, 153] on div "Learning Plan JAC Warranty Training. 100 % Completed 2 / 2 Show Incomplete Only…" at bounding box center [419, 115] width 117 height 160
click at [47, 30] on div "Dashboard" at bounding box center [42, 29] width 73 height 8
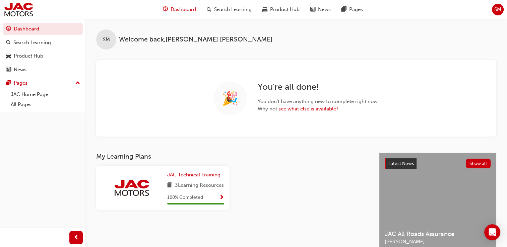
click at [500, 12] on span "SM" at bounding box center [497, 10] width 7 height 8
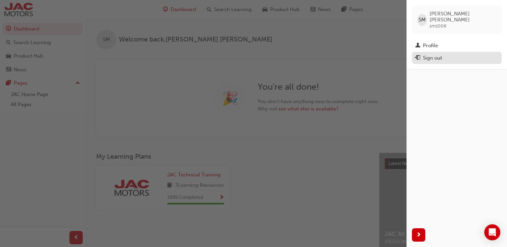
click at [435, 54] on div "Sign out" at bounding box center [432, 58] width 19 height 8
